Goal: Transaction & Acquisition: Register for event/course

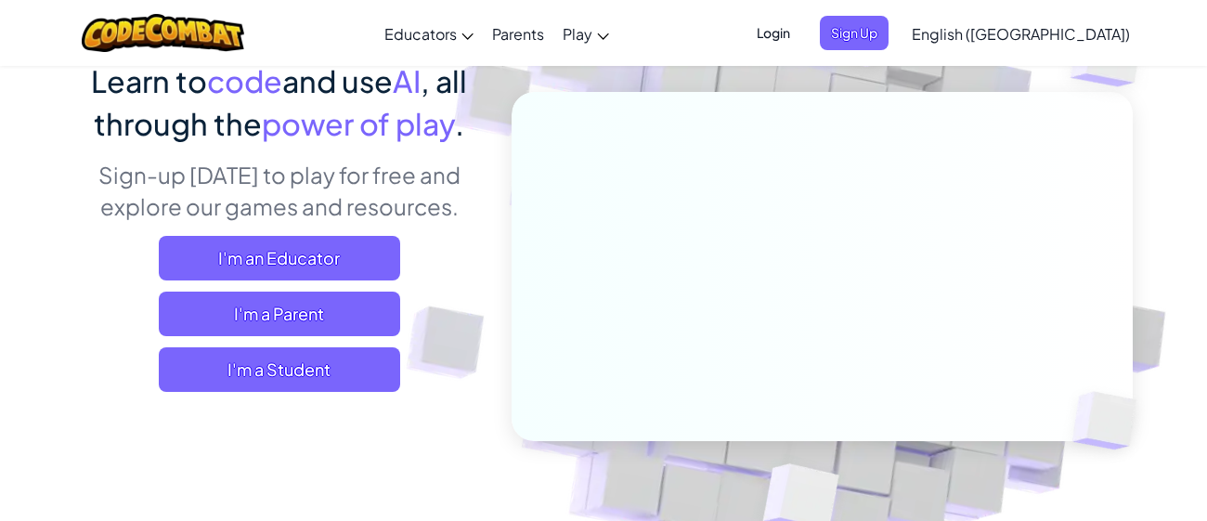
scroll to position [168, 0]
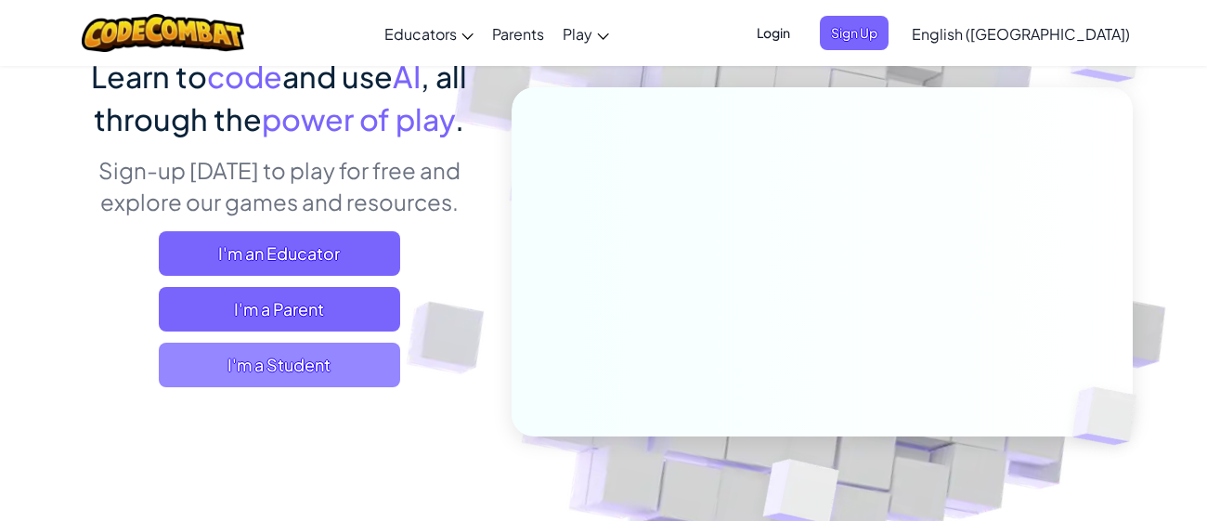
click at [384, 370] on span "I'm a Student" at bounding box center [279, 364] width 241 height 45
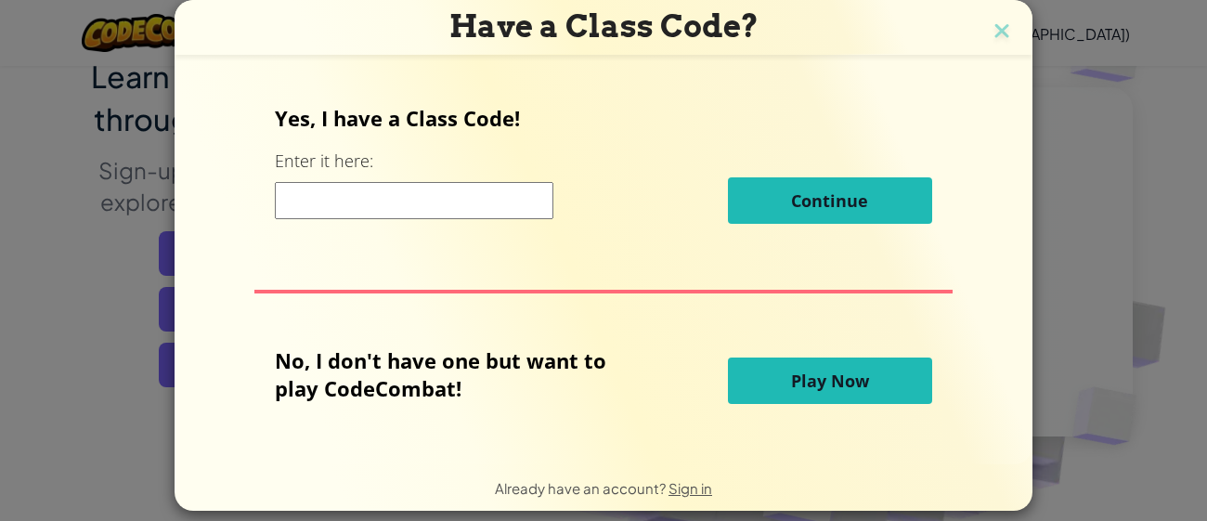
click at [422, 192] on input at bounding box center [414, 200] width 278 height 37
type input "NeckSadLast"
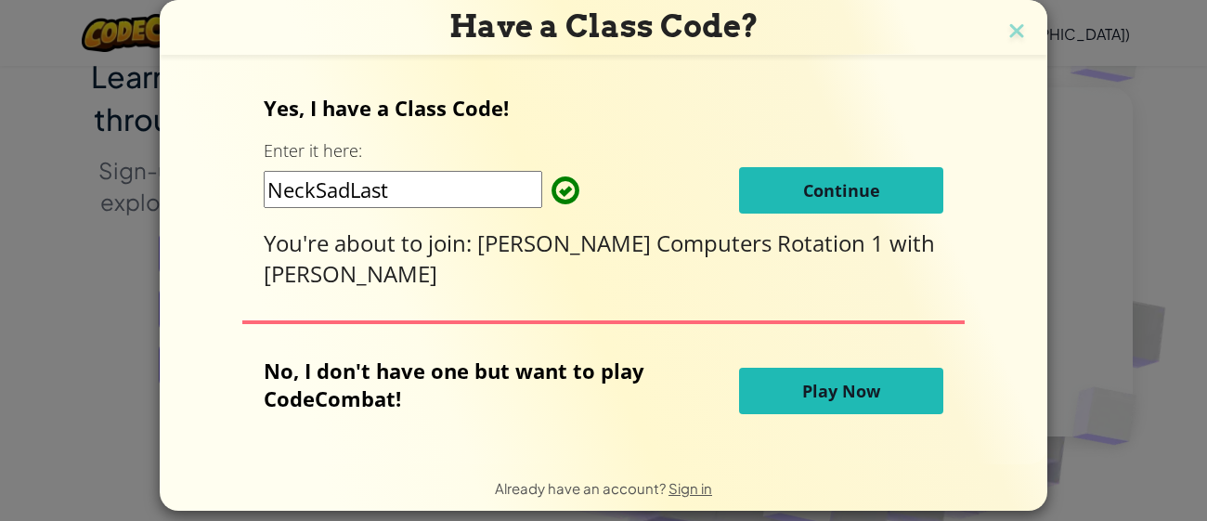
click at [815, 191] on span "Continue" at bounding box center [841, 190] width 77 height 22
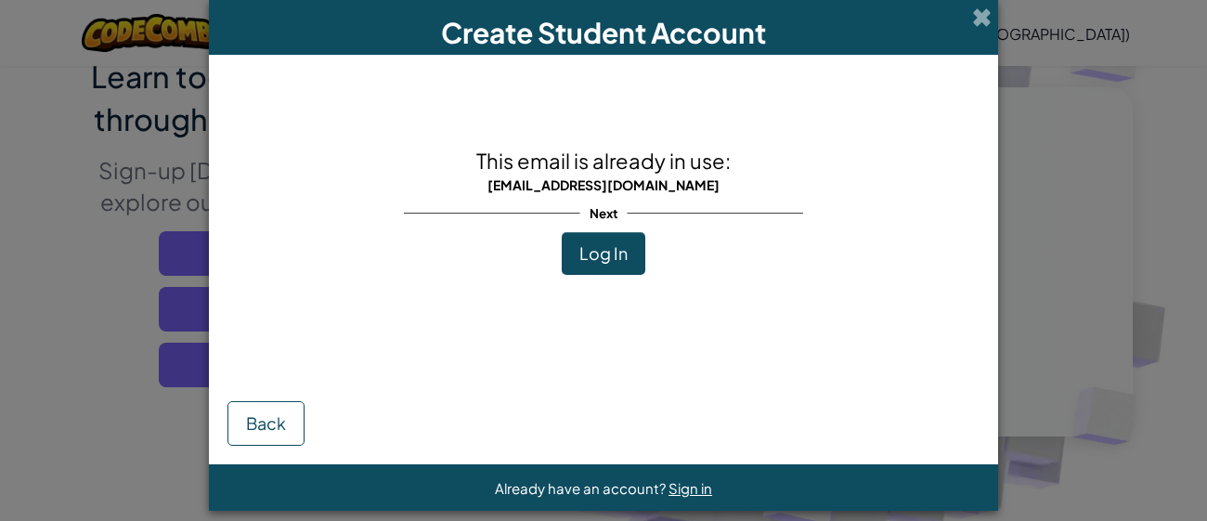
click at [627, 252] on span "Log In" at bounding box center [603, 252] width 48 height 21
